Goal: Navigation & Orientation: Find specific page/section

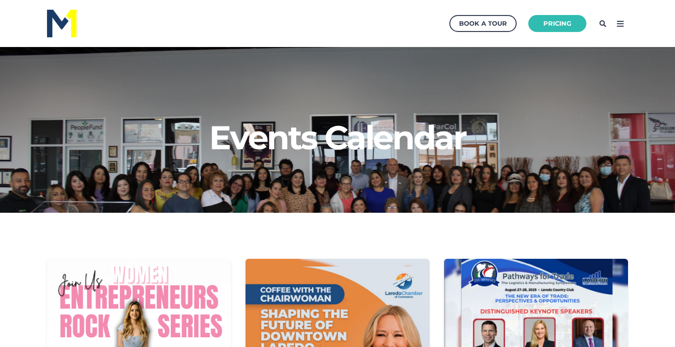
click at [619, 28] on icon at bounding box center [619, 23] width 15 height 15
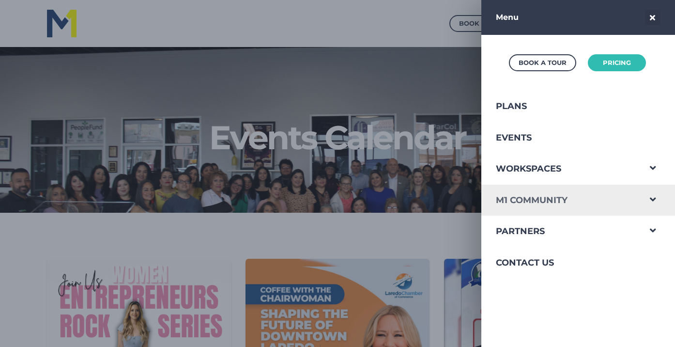
click at [562, 202] on link "M1 Community" at bounding box center [560, 199] width 159 height 31
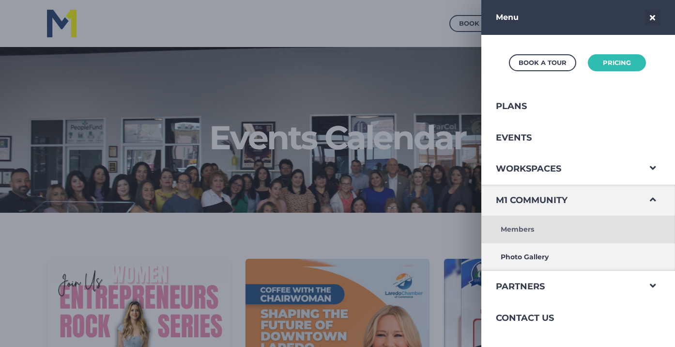
click at [546, 235] on link "Members" at bounding box center [560, 229] width 159 height 28
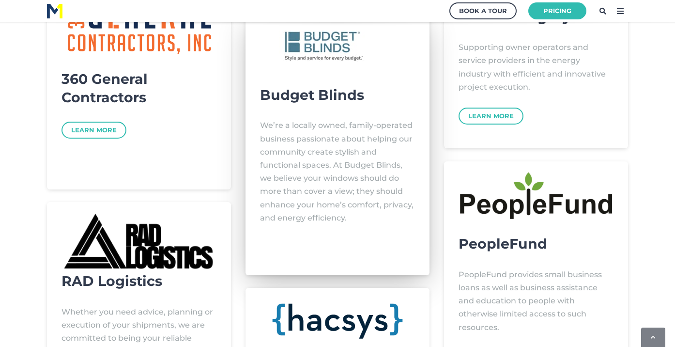
click at [343, 78] on div "Budget Blinds We’re a locally owned, family-operated business passionate about …" at bounding box center [337, 137] width 155 height 229
click at [322, 100] on h3 "Budget Blinds" at bounding box center [337, 95] width 155 height 18
click at [320, 39] on img at bounding box center [321, 46] width 99 height 47
click at [320, 55] on img at bounding box center [321, 46] width 99 height 47
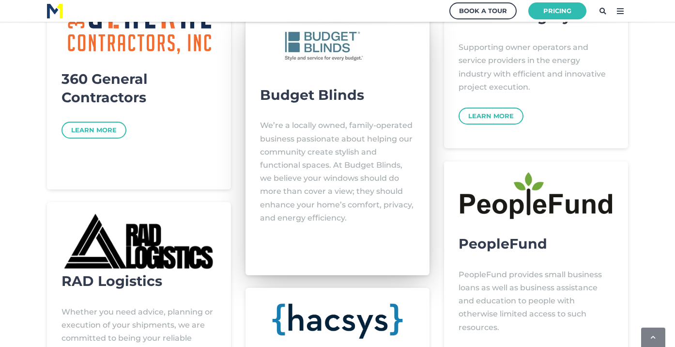
click at [307, 188] on p "We’re a locally owned, family-operated business passionate about helping our co…" at bounding box center [337, 172] width 155 height 106
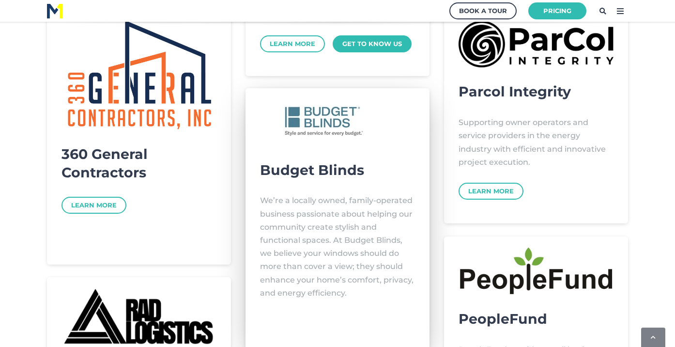
click at [307, 187] on div "Budget Blinds We’re a locally owned, family-operated business passionate about …" at bounding box center [337, 212] width 155 height 229
click at [308, 143] on img at bounding box center [321, 121] width 99 height 47
click at [312, 154] on div "Budget Blinds We’re a locally owned, family-operated business passionate about …" at bounding box center [337, 212] width 155 height 229
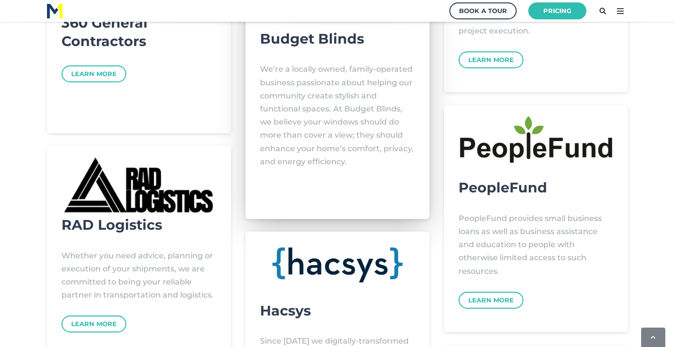
click at [361, 161] on p "We’re a locally owned, family-operated business passionate about helping our co…" at bounding box center [337, 115] width 155 height 106
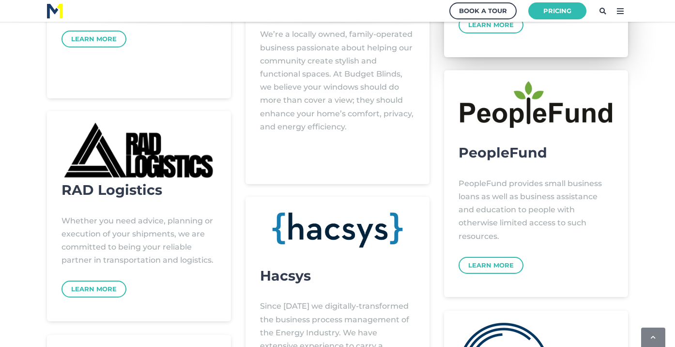
scroll to position [702, 0]
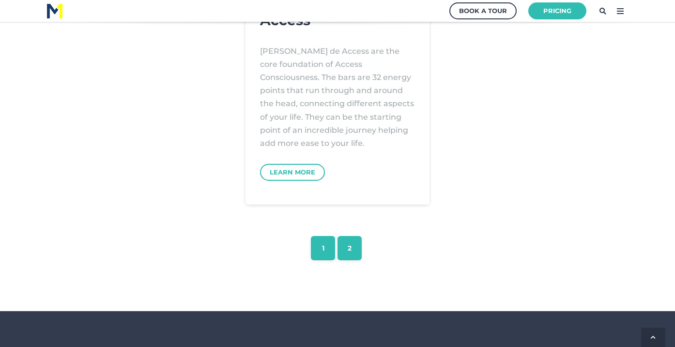
click at [351, 241] on link "2" at bounding box center [349, 248] width 24 height 24
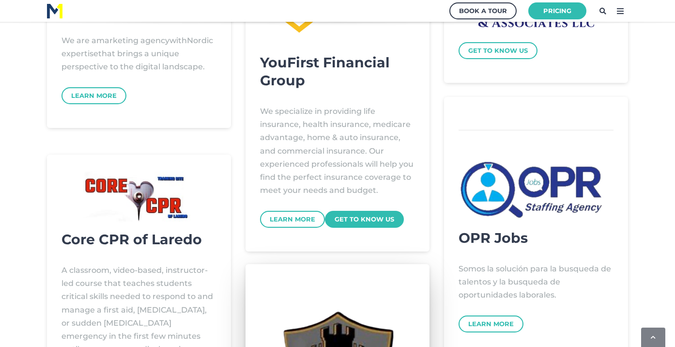
scroll to position [173, 0]
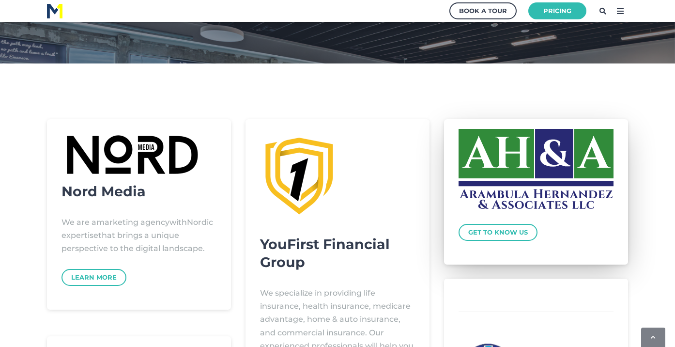
click at [535, 206] on img at bounding box center [535, 168] width 155 height 79
click at [549, 161] on img at bounding box center [535, 168] width 155 height 79
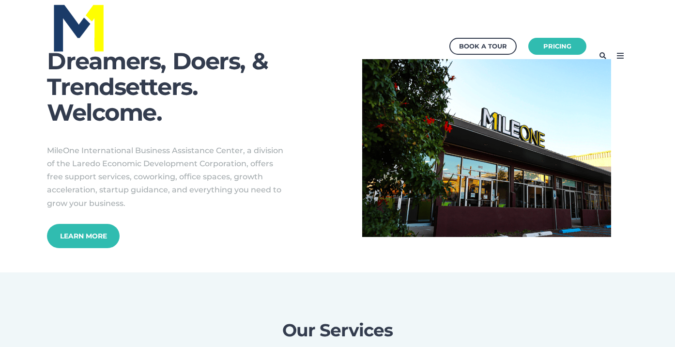
click at [620, 52] on icon at bounding box center [619, 55] width 15 height 15
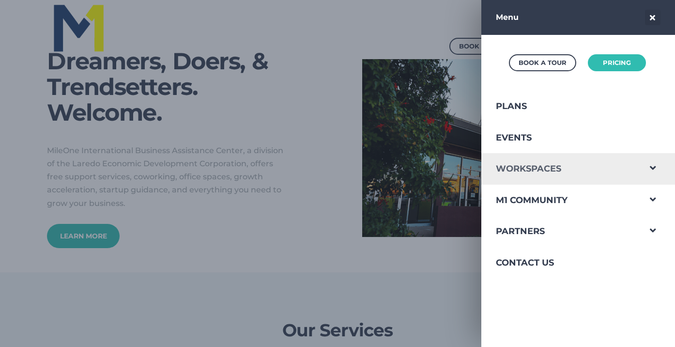
click at [587, 166] on link "Workspaces" at bounding box center [560, 168] width 159 height 31
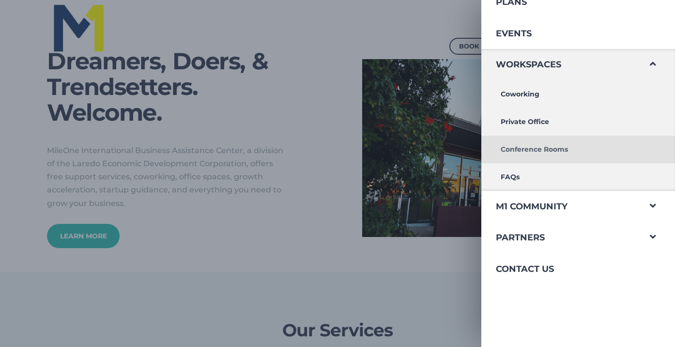
scroll to position [106, 0]
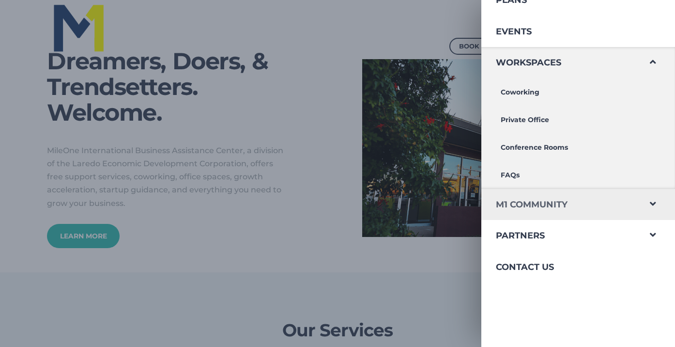
click at [580, 199] on link "M1 Community" at bounding box center [560, 204] width 159 height 31
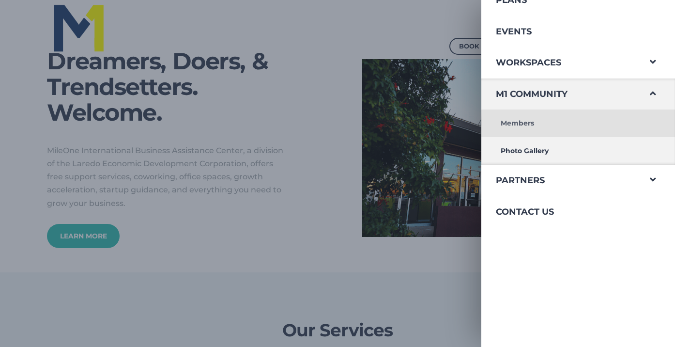
click at [579, 122] on link "Members" at bounding box center [560, 123] width 159 height 28
